Goal: Task Accomplishment & Management: Manage account settings

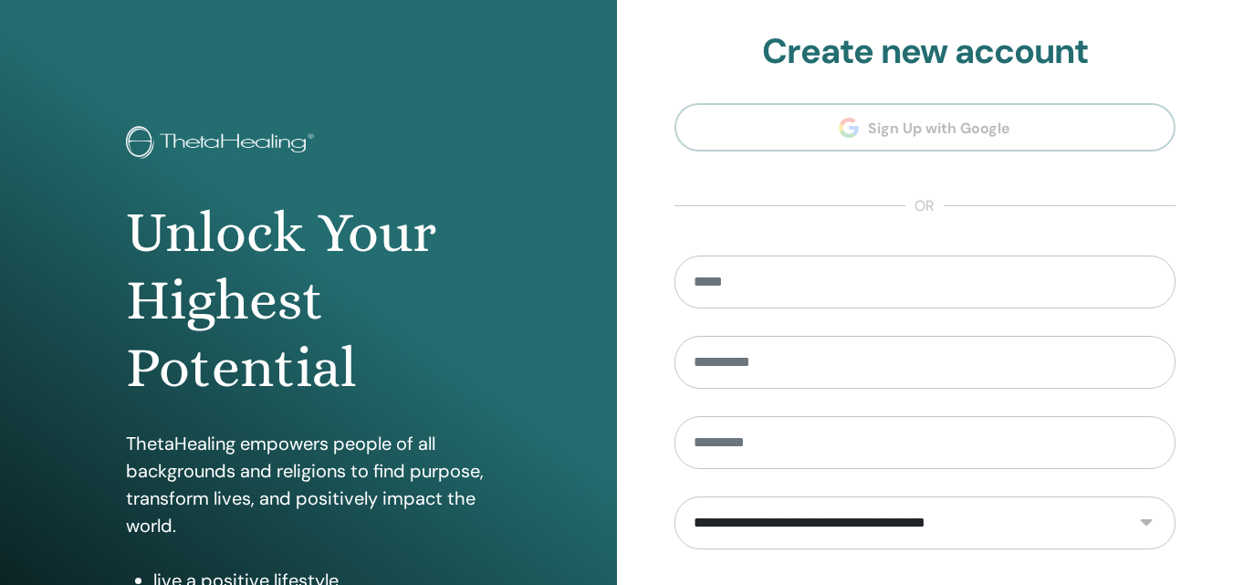
click at [901, 128] on section "**********" at bounding box center [926, 413] width 502 height 764
click at [892, 118] on section "**********" at bounding box center [926, 413] width 502 height 764
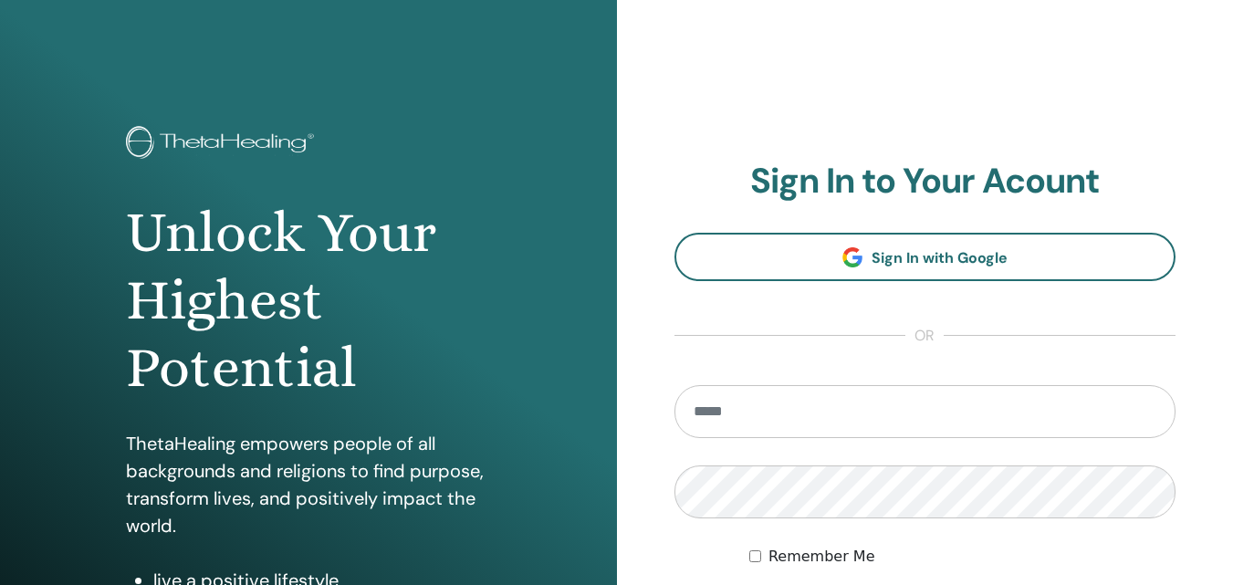
click at [763, 412] on input "email" at bounding box center [926, 411] width 502 height 53
type input "**********"
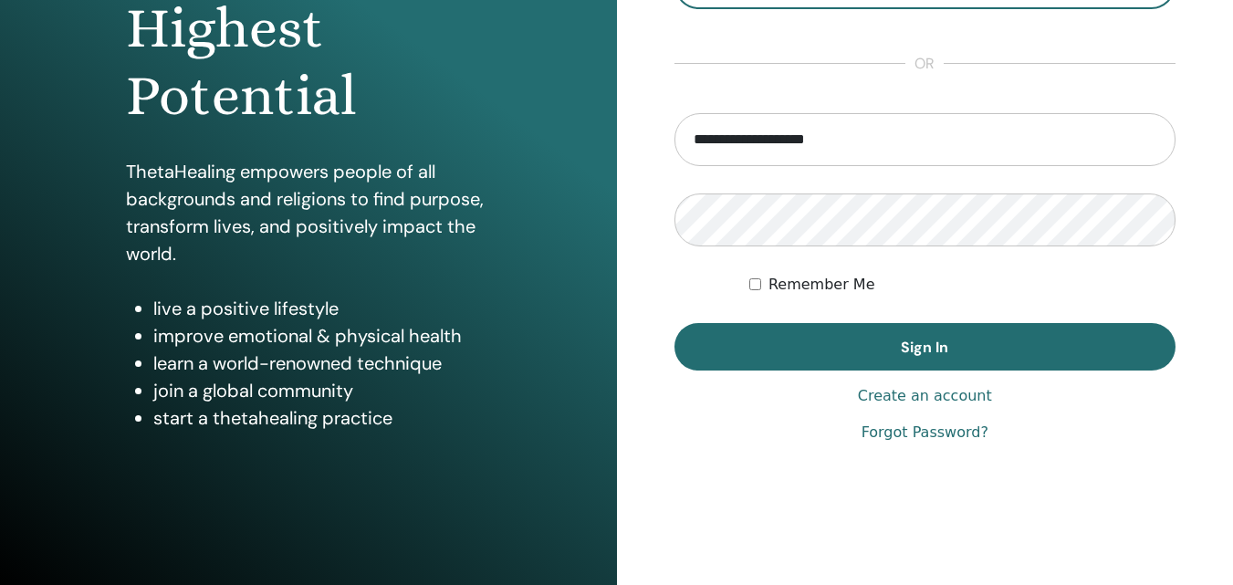
scroll to position [274, 0]
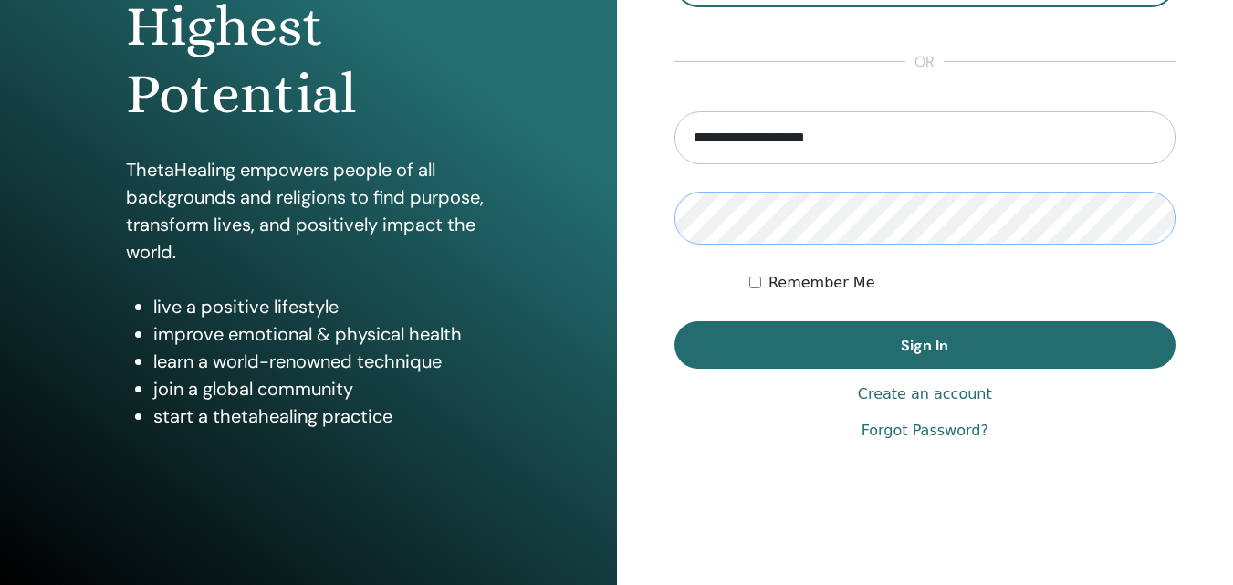
click at [675, 321] on button "Sign In" at bounding box center [926, 344] width 502 height 47
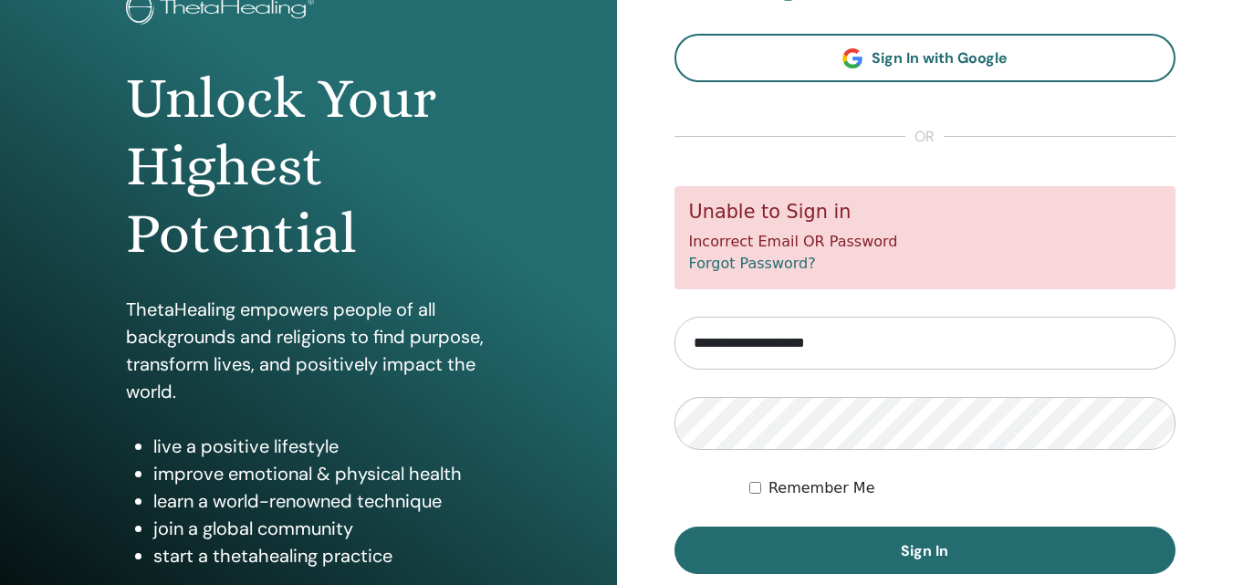
scroll to position [291, 0]
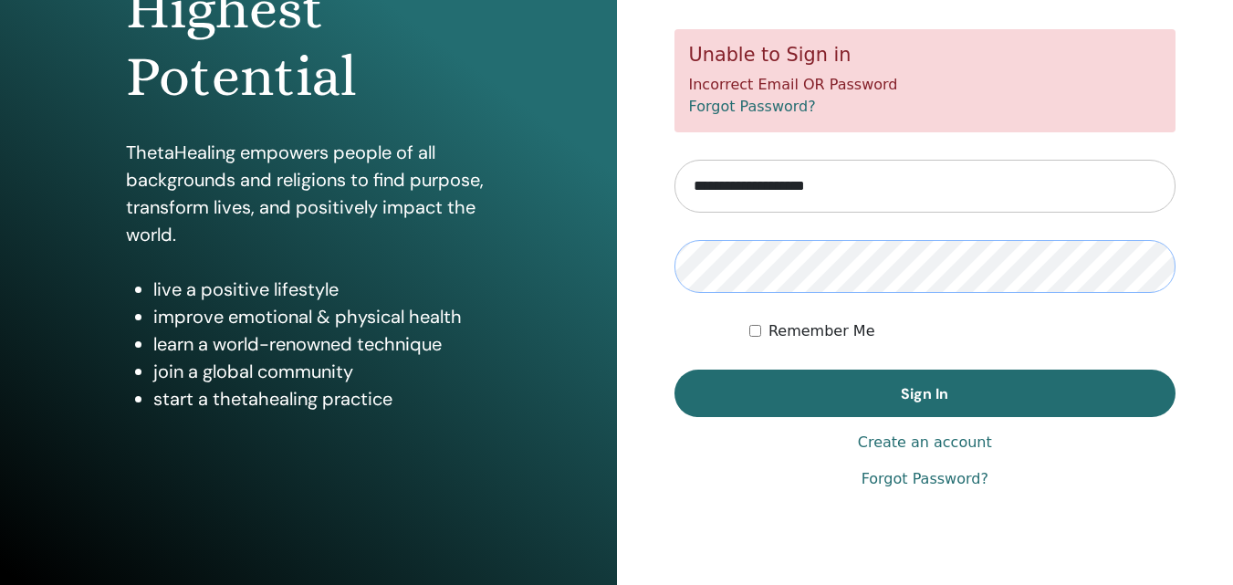
click at [675, 370] on button "Sign In" at bounding box center [926, 393] width 502 height 47
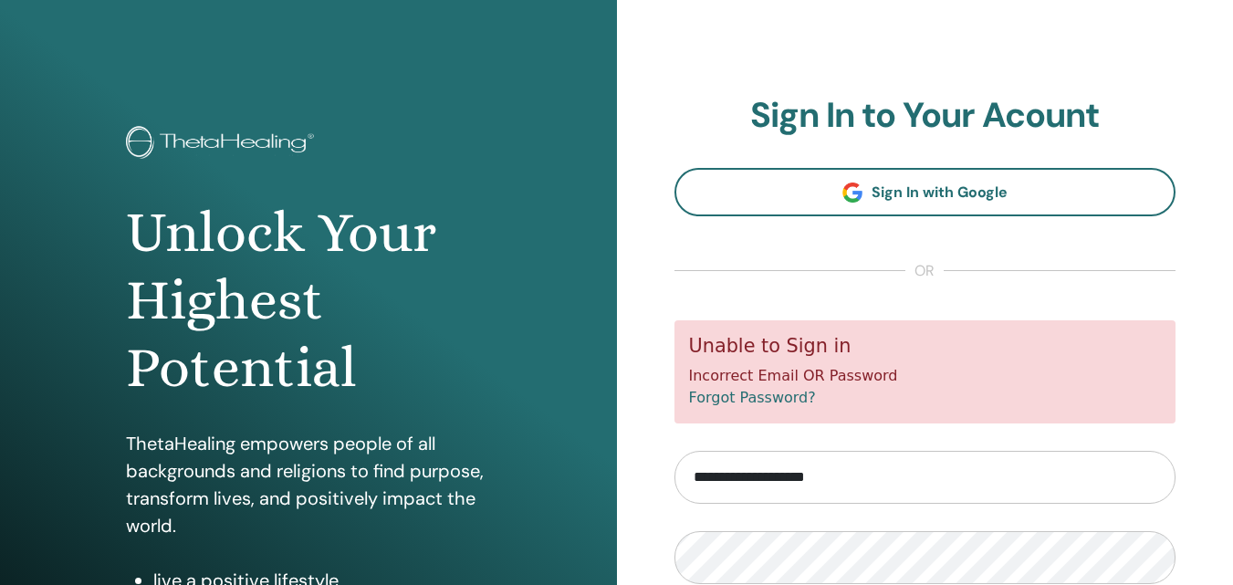
drag, startPoint x: 886, startPoint y: 477, endPoint x: 603, endPoint y: 493, distance: 282.5
click at [603, 493] on div "Unlock Your Highest Potential ThetaHealing empowers people of all backgrounds a…" at bounding box center [616, 438] width 1233 height 876
type input "*"
type input "**********"
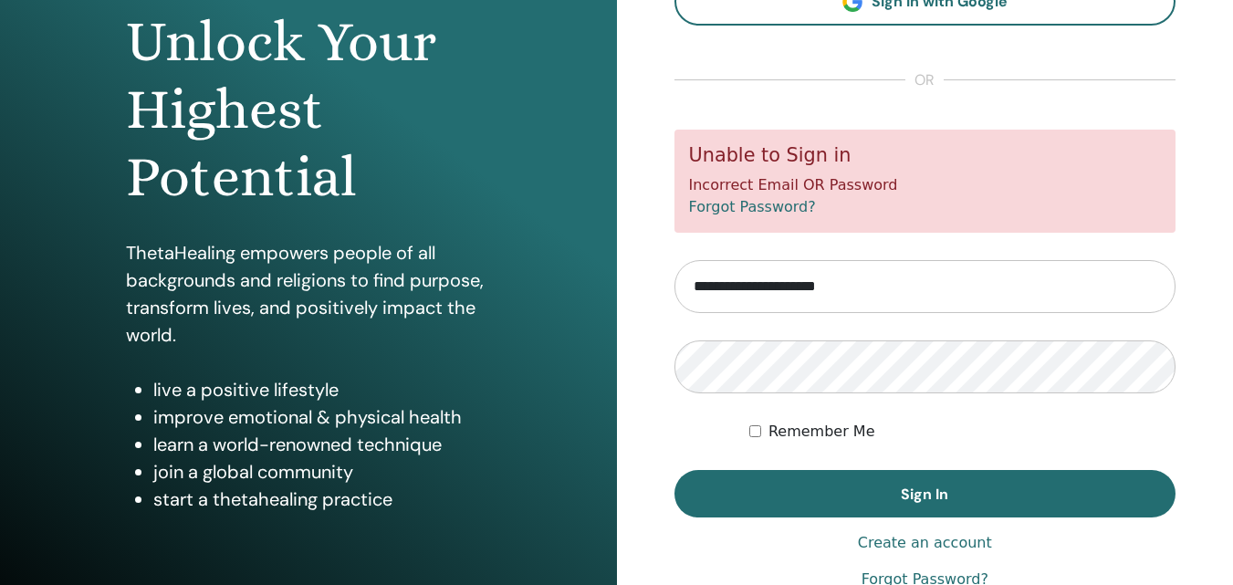
scroll to position [183, 0]
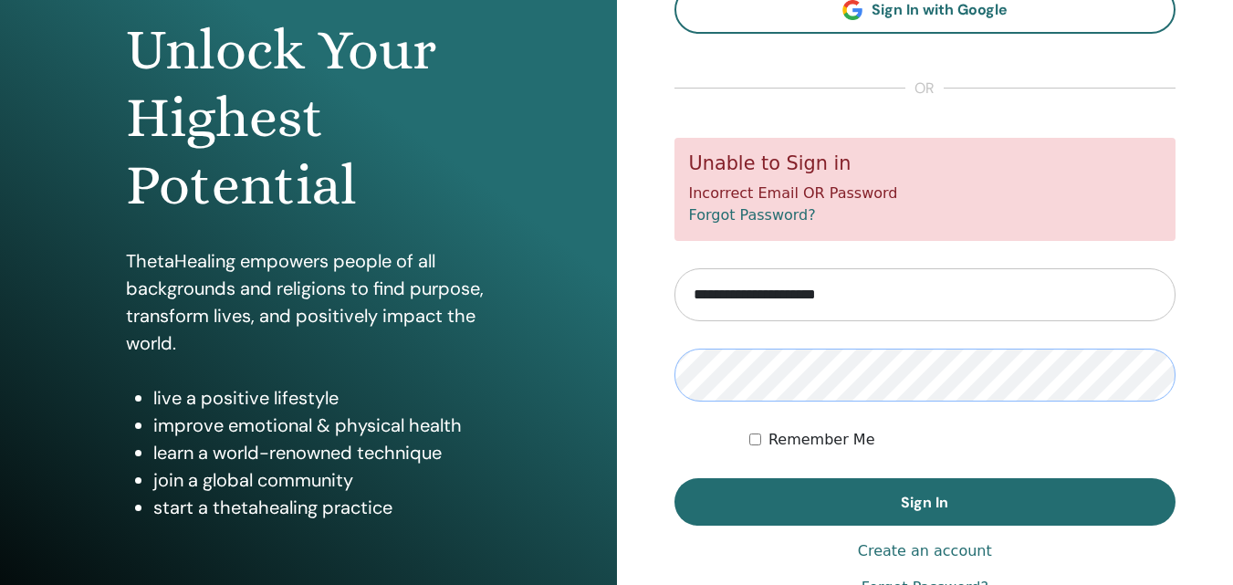
click at [675, 478] on button "Sign In" at bounding box center [926, 501] width 502 height 47
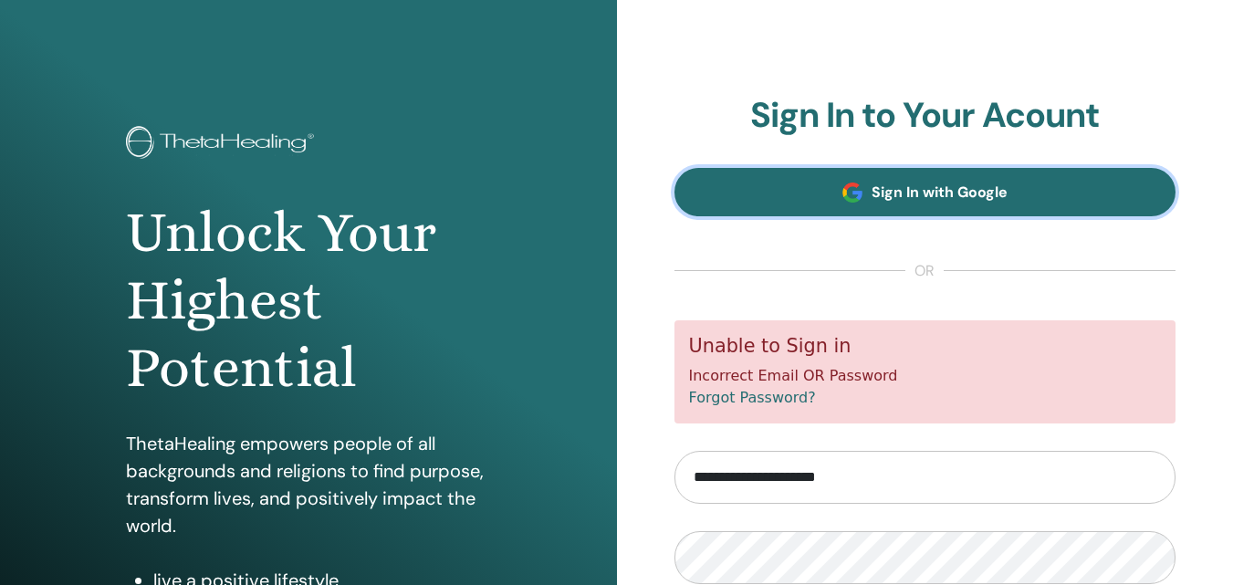
click at [866, 189] on link "Sign In with Google" at bounding box center [926, 192] width 502 height 48
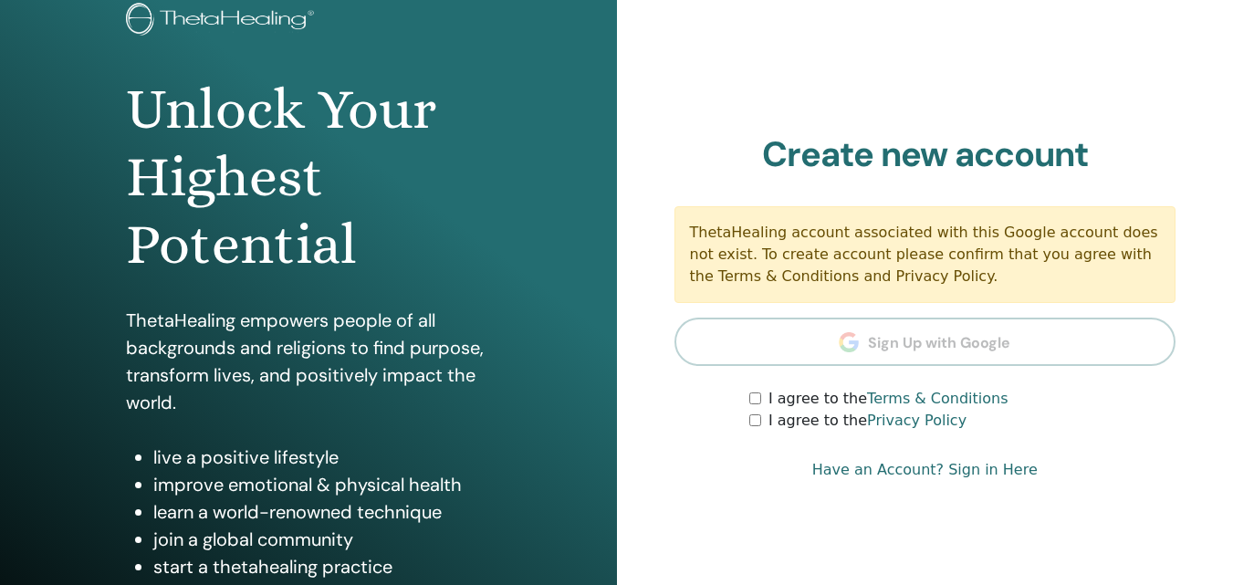
scroll to position [274, 0]
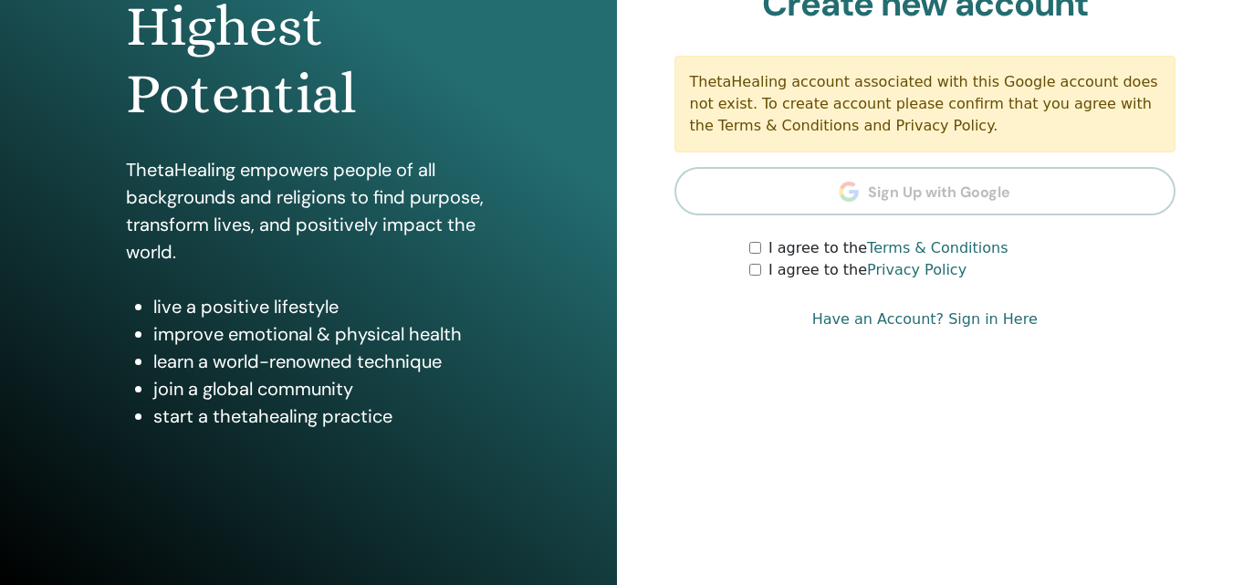
click at [942, 320] on link "Have an Account? Sign in Here" at bounding box center [926, 320] width 226 height 22
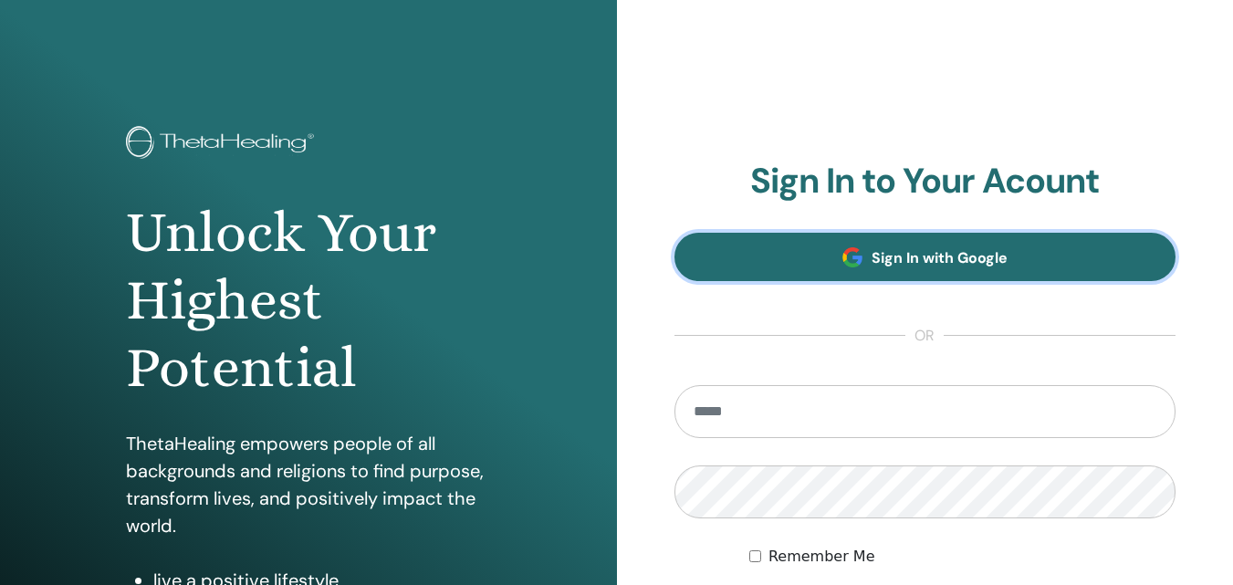
click at [892, 271] on link "Sign In with Google" at bounding box center [926, 257] width 502 height 48
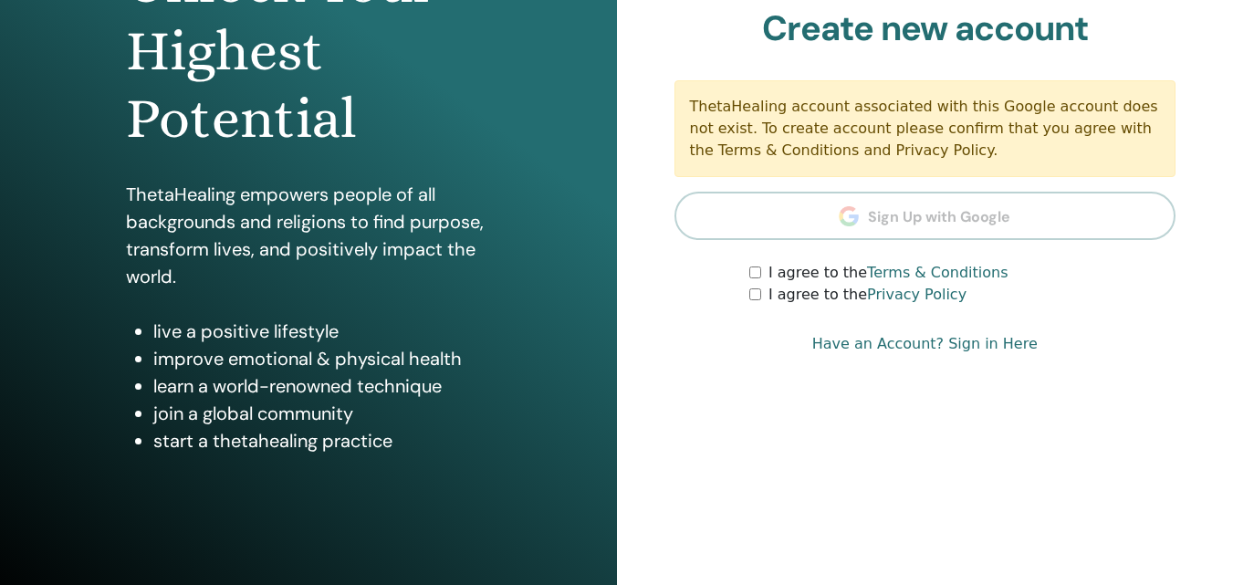
scroll to position [274, 0]
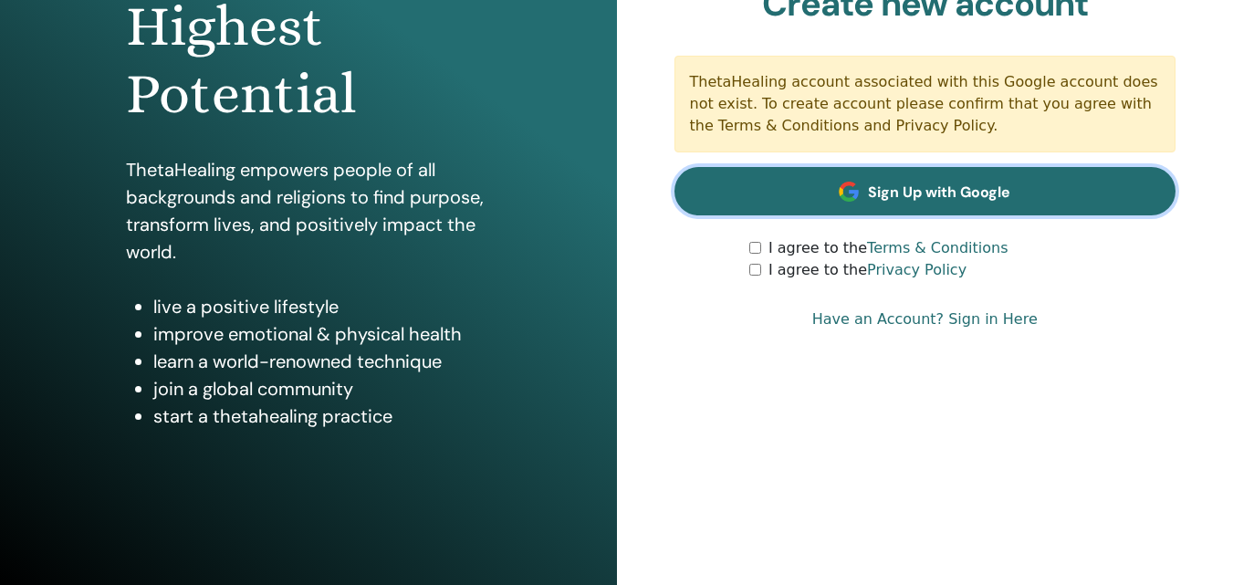
click at [824, 187] on link "Sign Up with Google" at bounding box center [926, 191] width 502 height 48
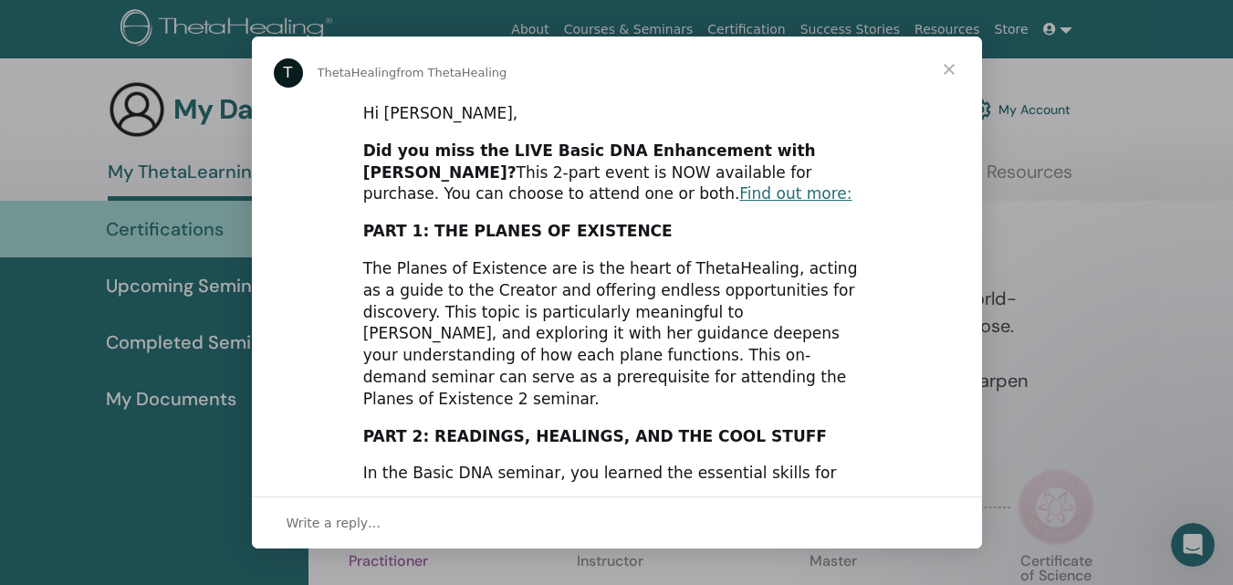
click at [960, 64] on span "Close" at bounding box center [950, 70] width 66 height 66
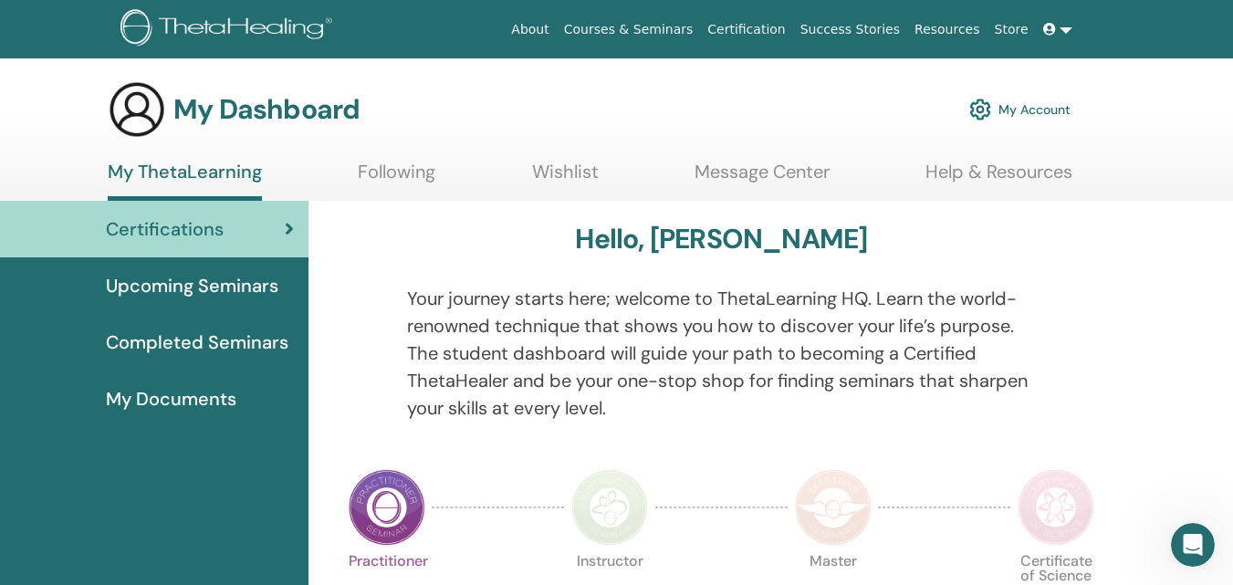
click at [1042, 112] on link "My Account" at bounding box center [1020, 109] width 101 height 40
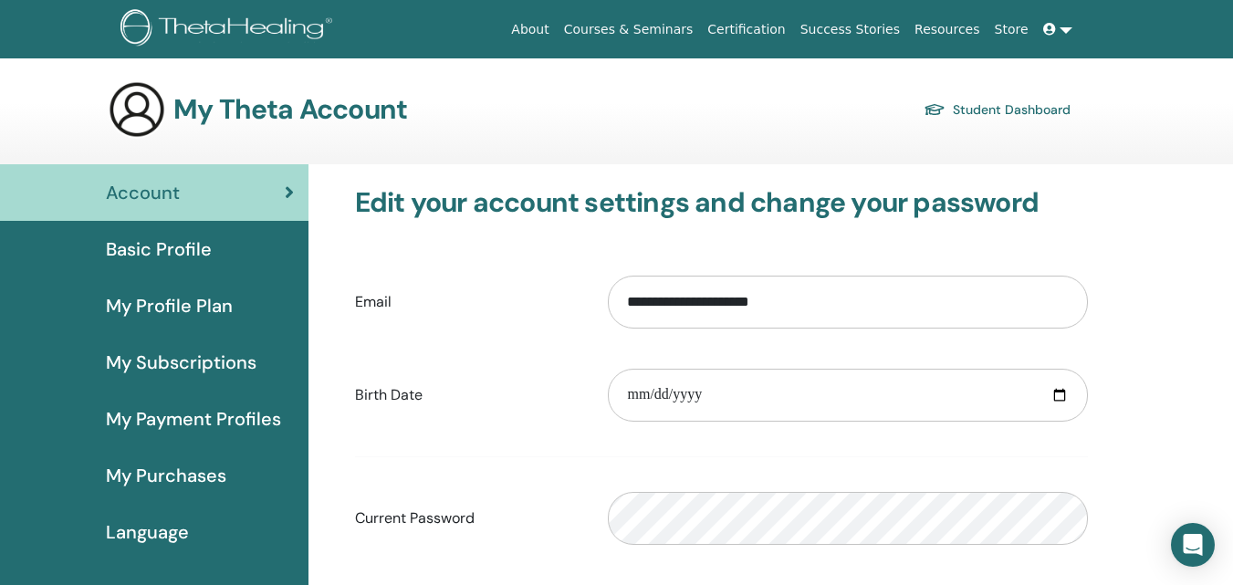
click at [184, 252] on span "Basic Profile" at bounding box center [159, 249] width 106 height 27
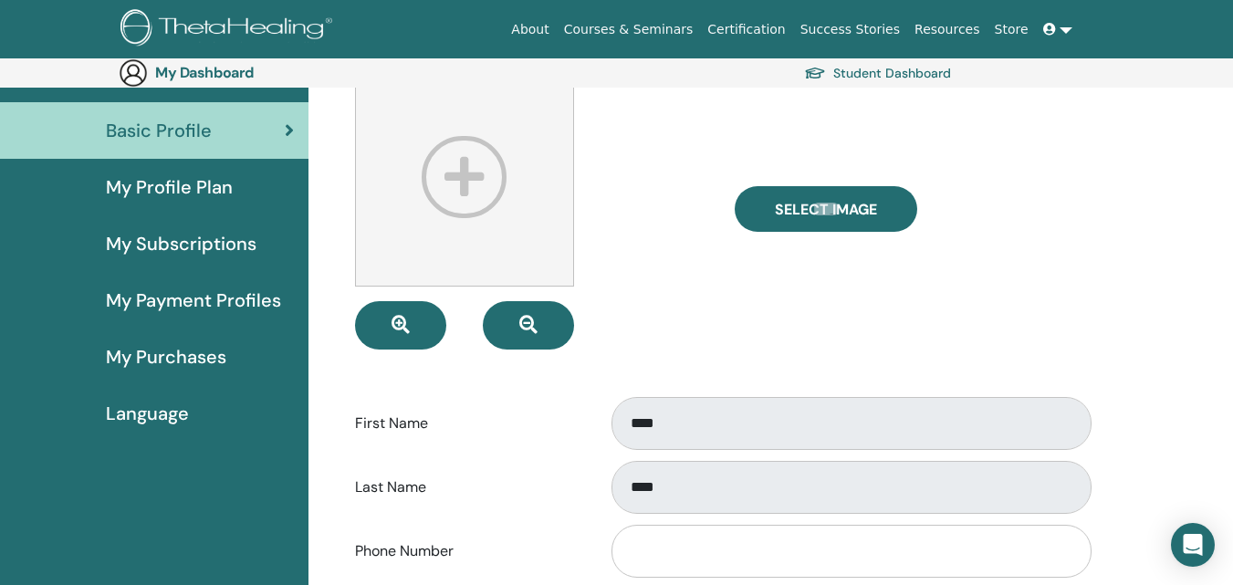
scroll to position [91, 0]
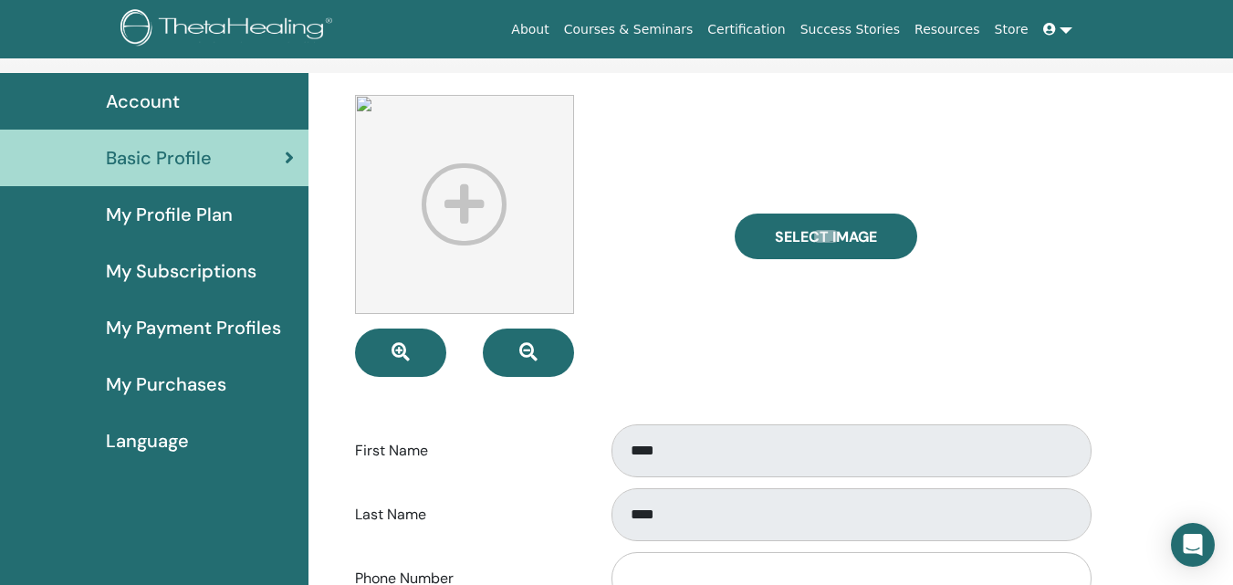
click at [792, 26] on link "Certification" at bounding box center [746, 30] width 92 height 34
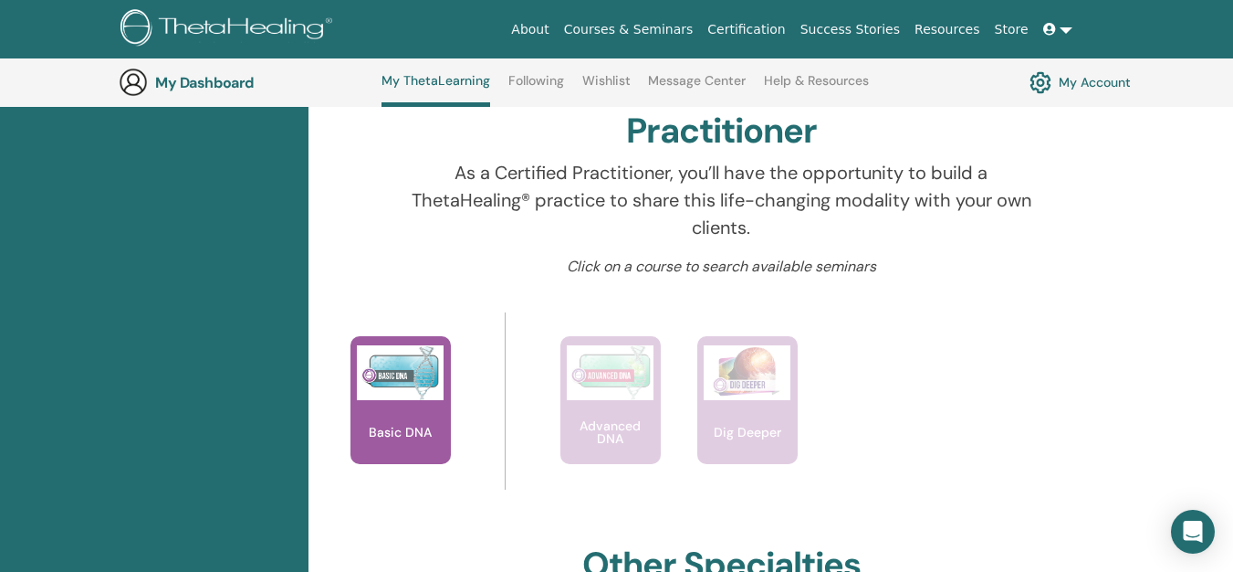
scroll to position [596, 0]
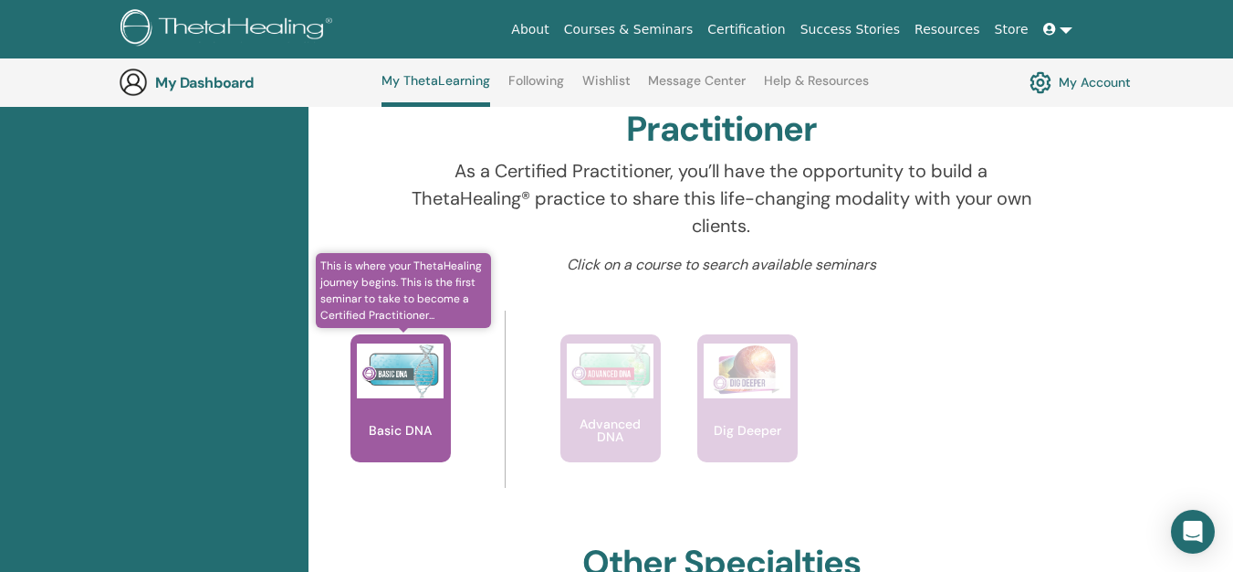
click at [416, 382] on img at bounding box center [400, 370] width 87 height 55
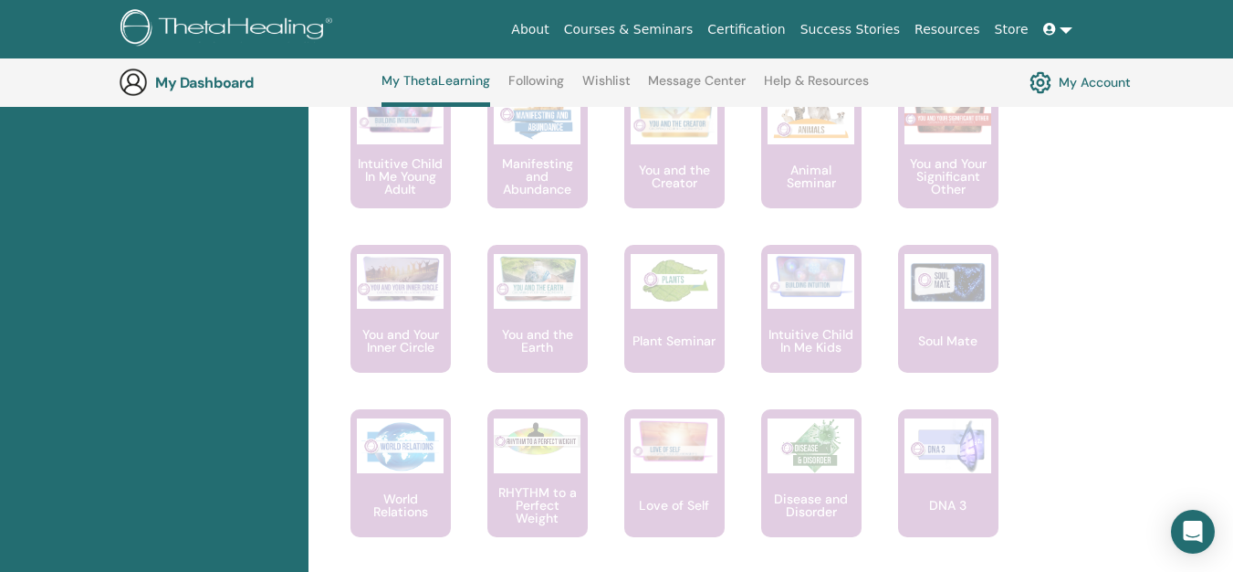
scroll to position [1413, 0]
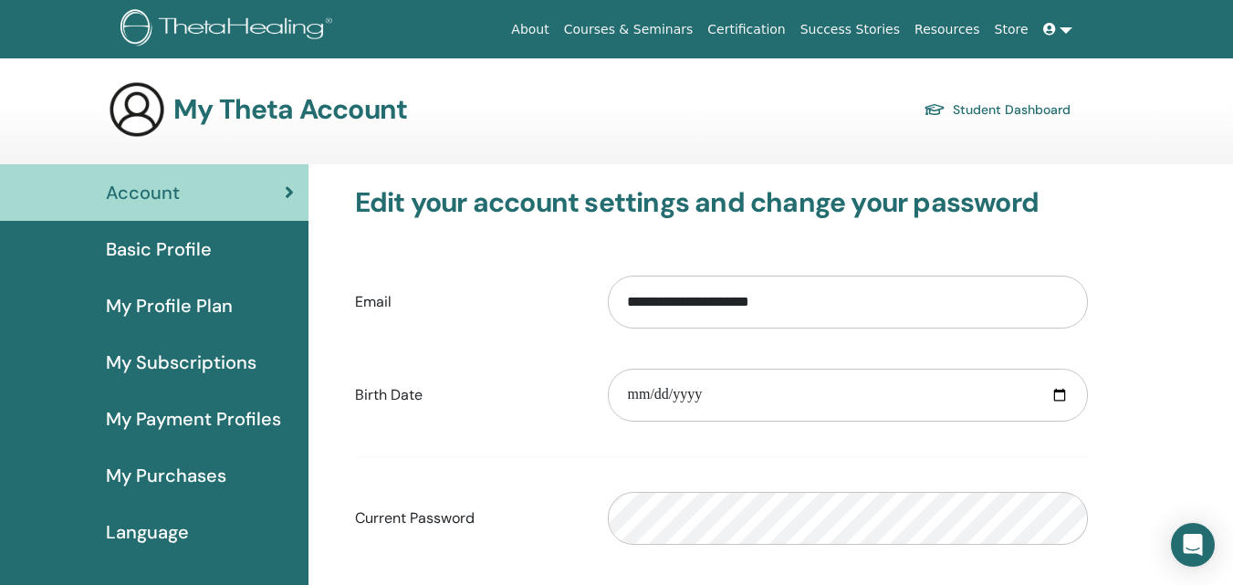
click at [240, 252] on div "Basic Profile" at bounding box center [154, 249] width 279 height 27
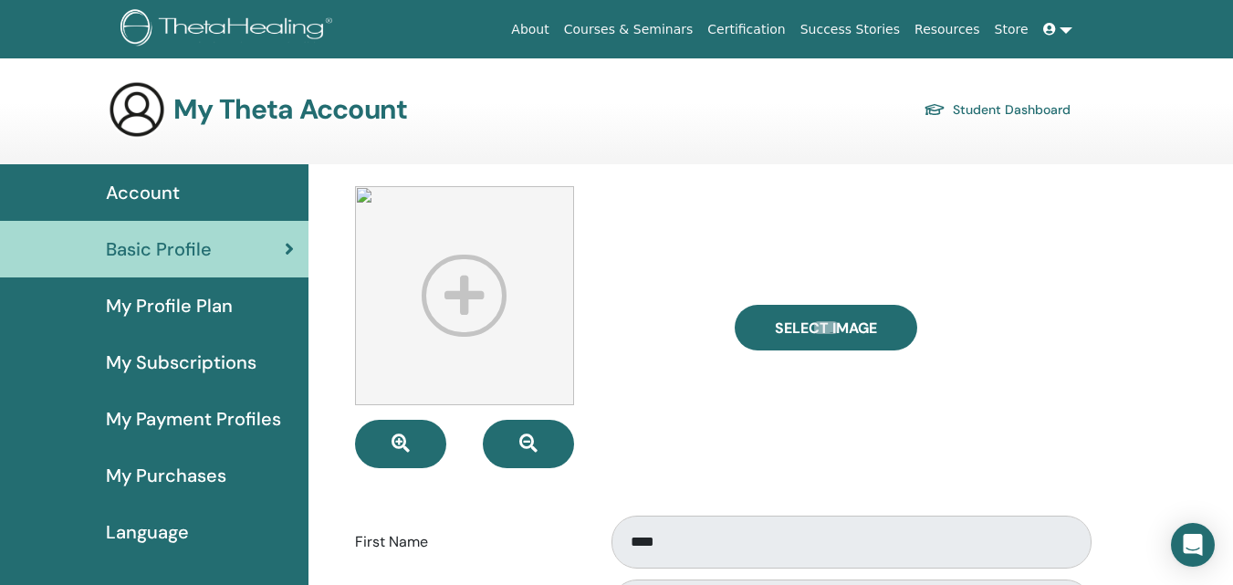
click at [233, 291] on link "My Profile Plan" at bounding box center [154, 306] width 309 height 57
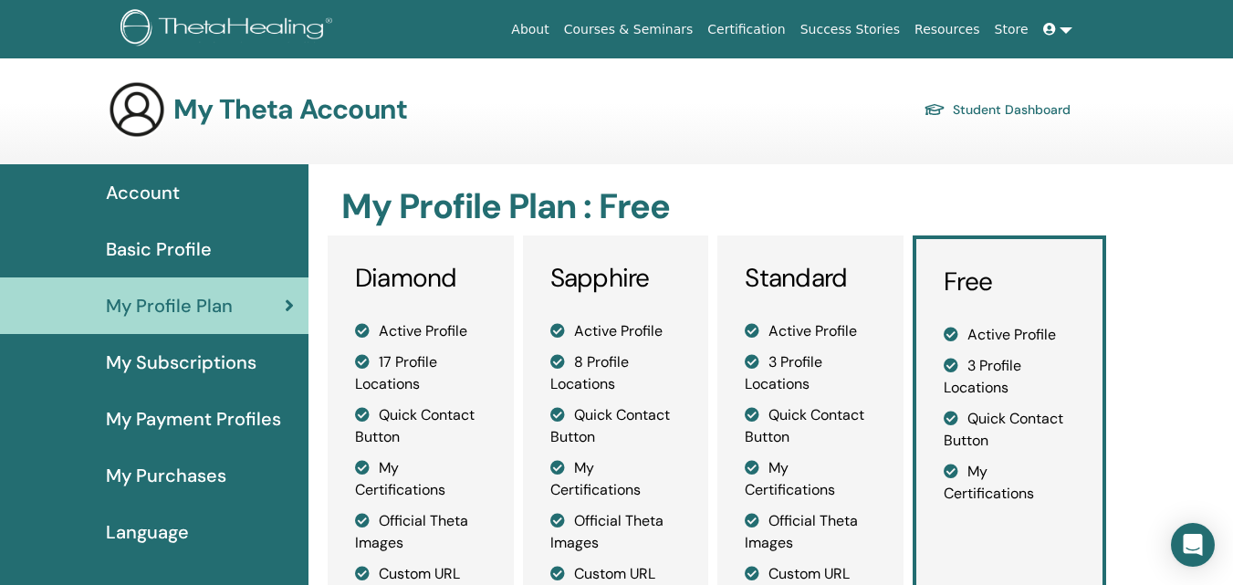
click at [181, 365] on span "My Subscriptions" at bounding box center [181, 362] width 151 height 27
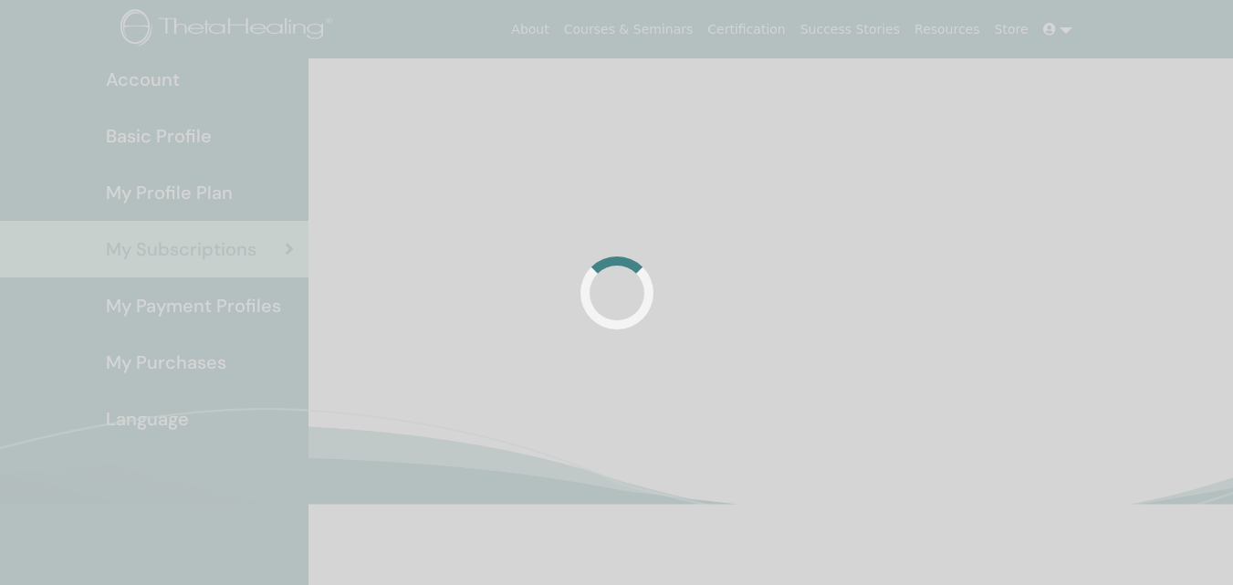
scroll to position [119, 0]
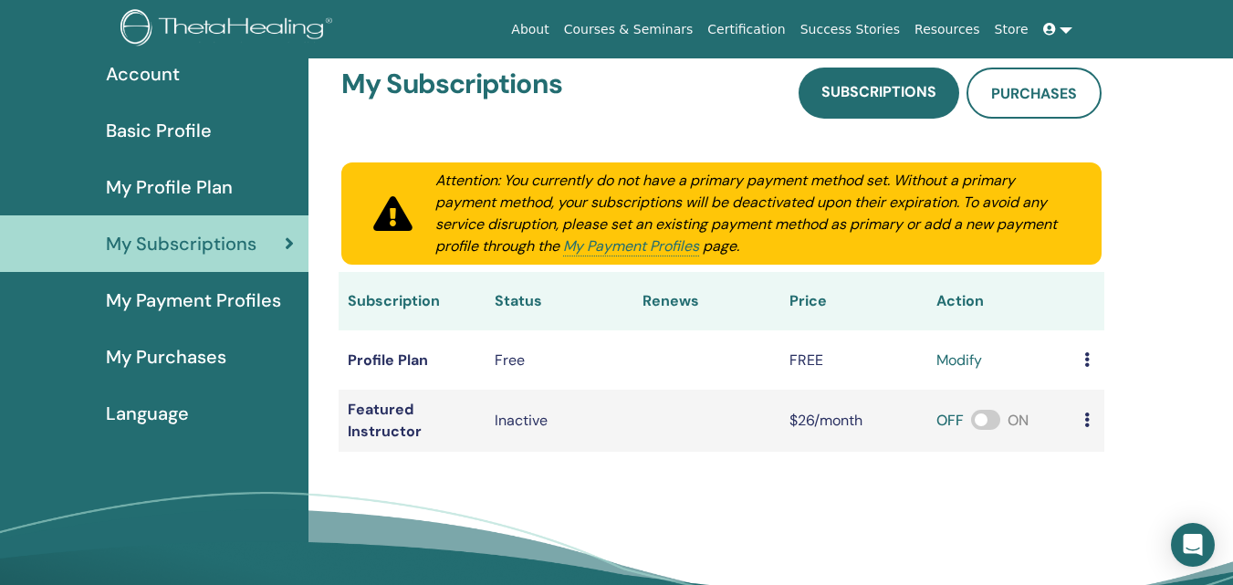
click at [150, 308] on span "My Payment Profiles" at bounding box center [193, 300] width 175 height 27
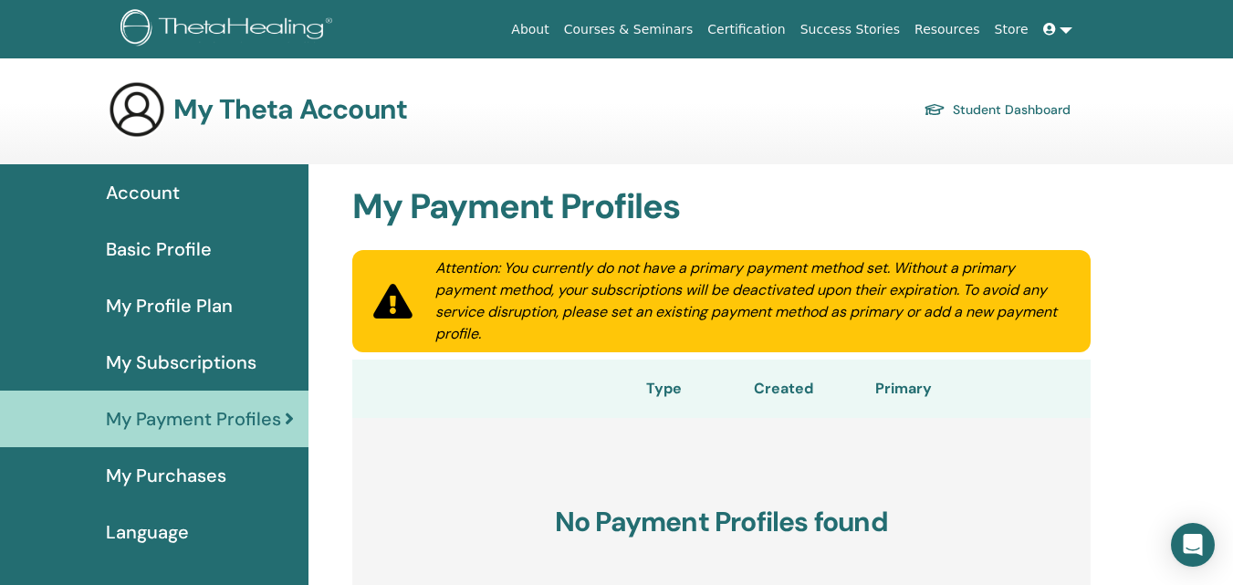
click at [152, 483] on span "My Purchases" at bounding box center [166, 475] width 121 height 27
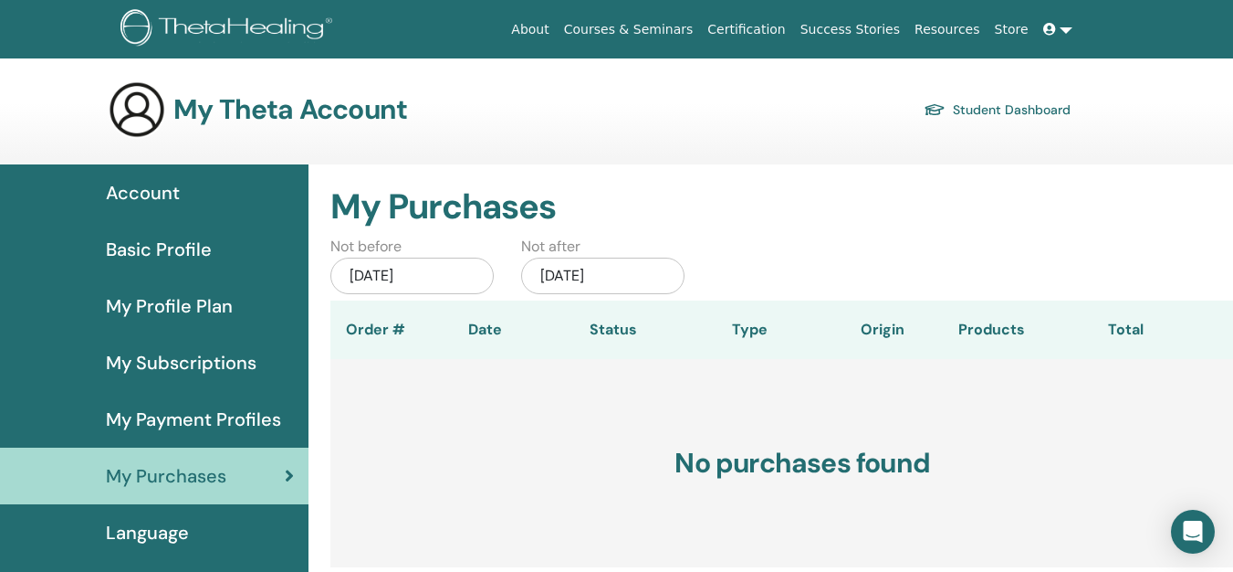
click at [173, 527] on span "Language" at bounding box center [147, 532] width 83 height 27
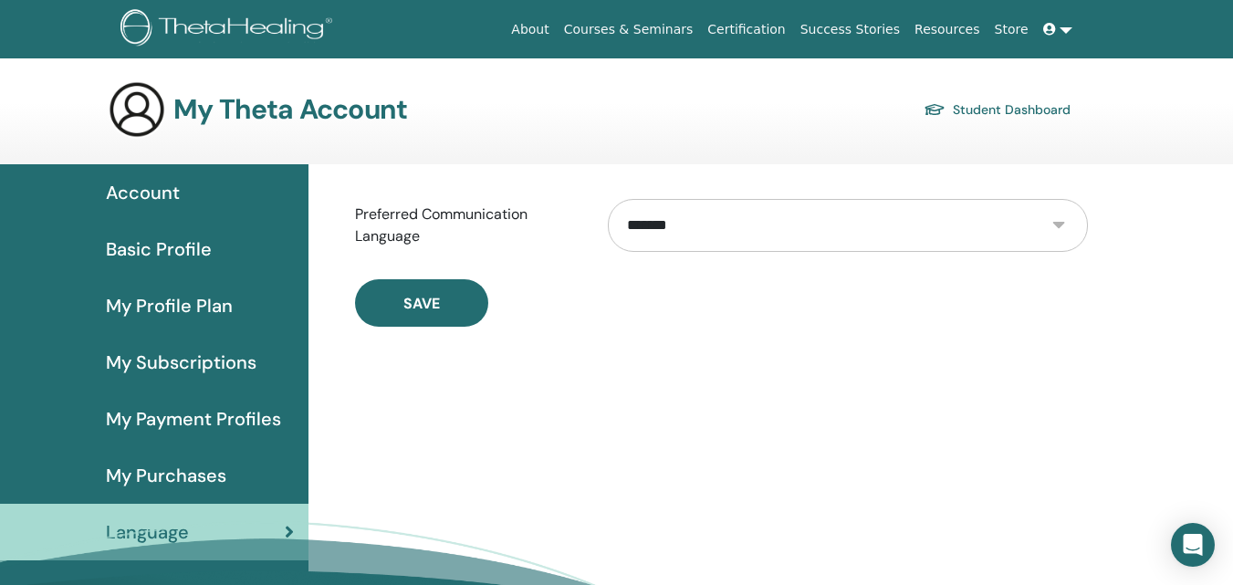
click at [650, 241] on select "**********" at bounding box center [848, 225] width 480 height 53
select select "***"
click at [608, 199] on select "**********" at bounding box center [848, 225] width 480 height 53
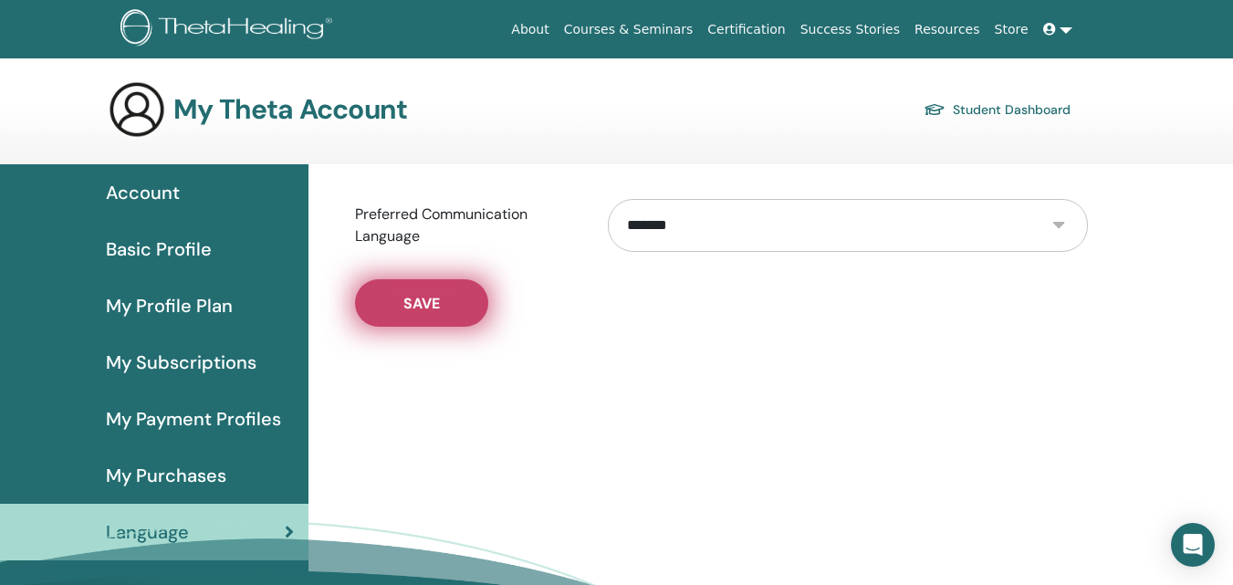
click at [414, 301] on span "Save" at bounding box center [422, 303] width 37 height 19
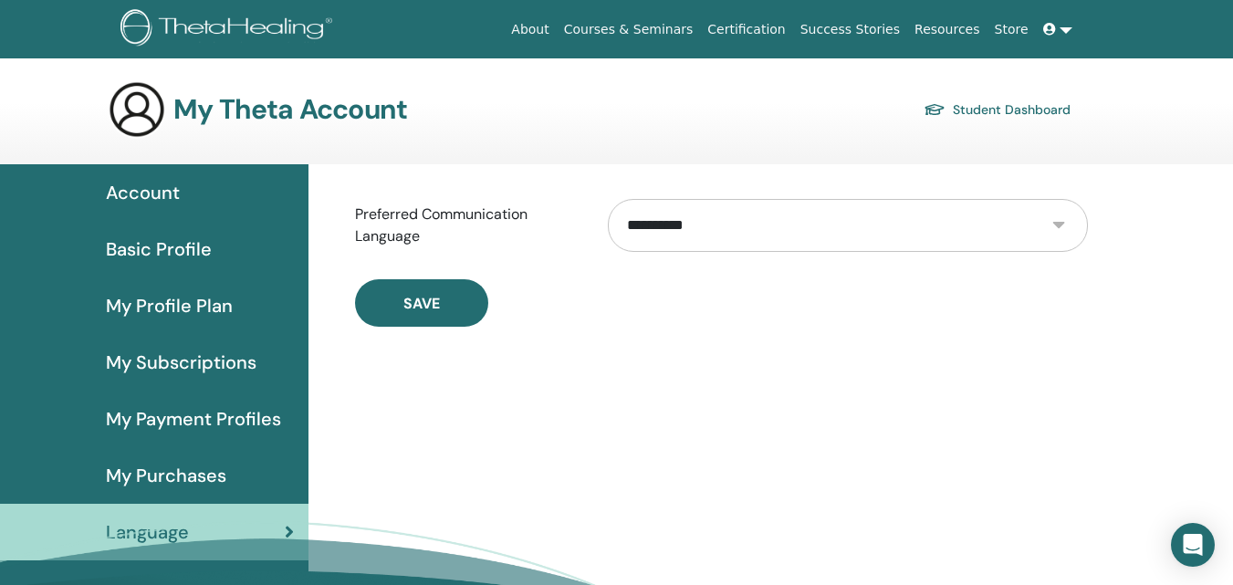
click at [185, 244] on span "Basic Profile" at bounding box center [159, 249] width 106 height 27
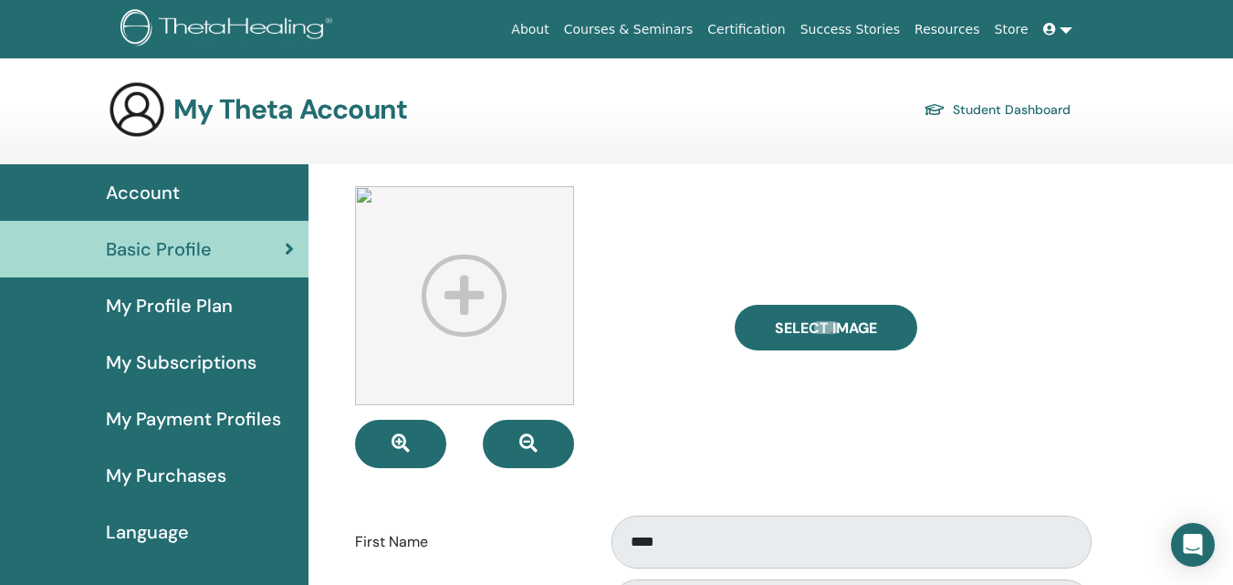
click at [155, 168] on link "Account" at bounding box center [154, 192] width 309 height 57
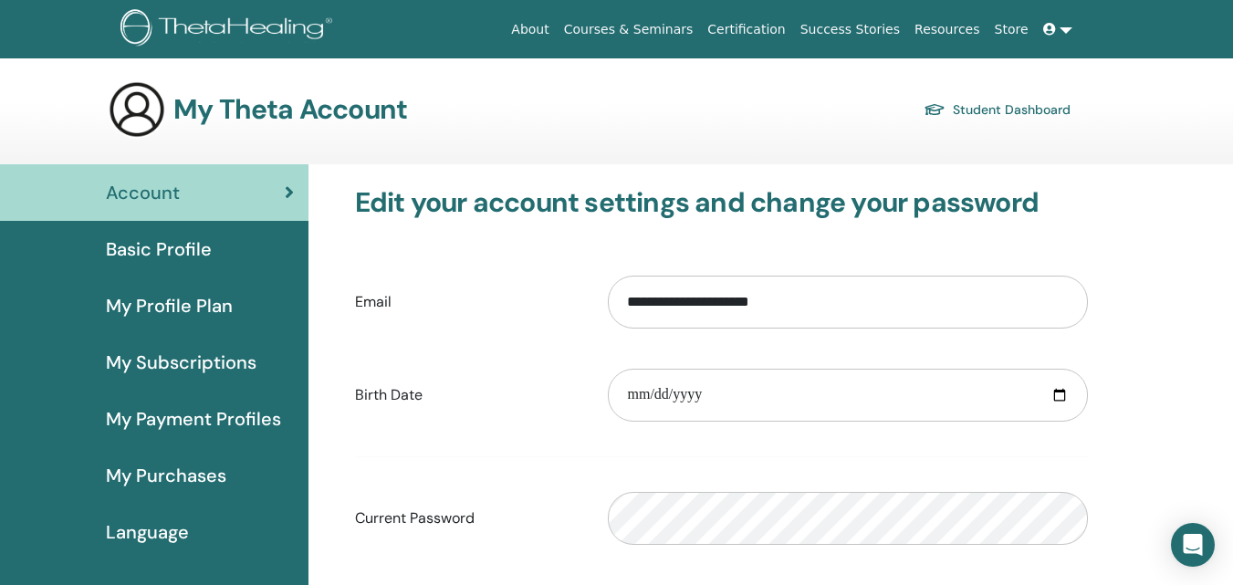
click at [1012, 33] on link "Store" at bounding box center [1012, 30] width 48 height 34
